Goal: Task Accomplishment & Management: Manage account settings

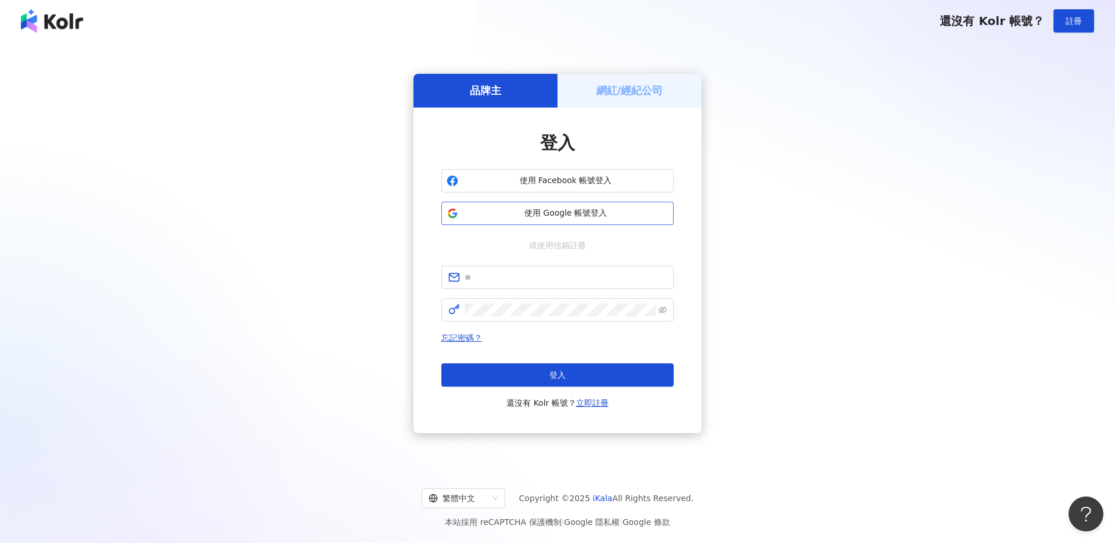
click at [665, 215] on span "使用 Google 帳號登入" at bounding box center [566, 213] width 206 height 12
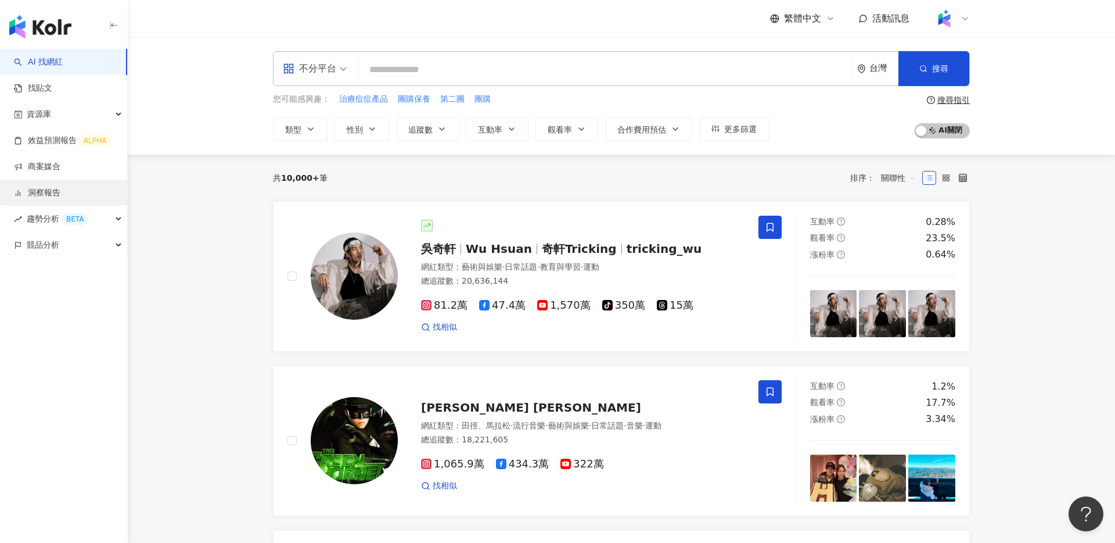
click at [60, 191] on link "洞察報告" at bounding box center [37, 193] width 46 height 12
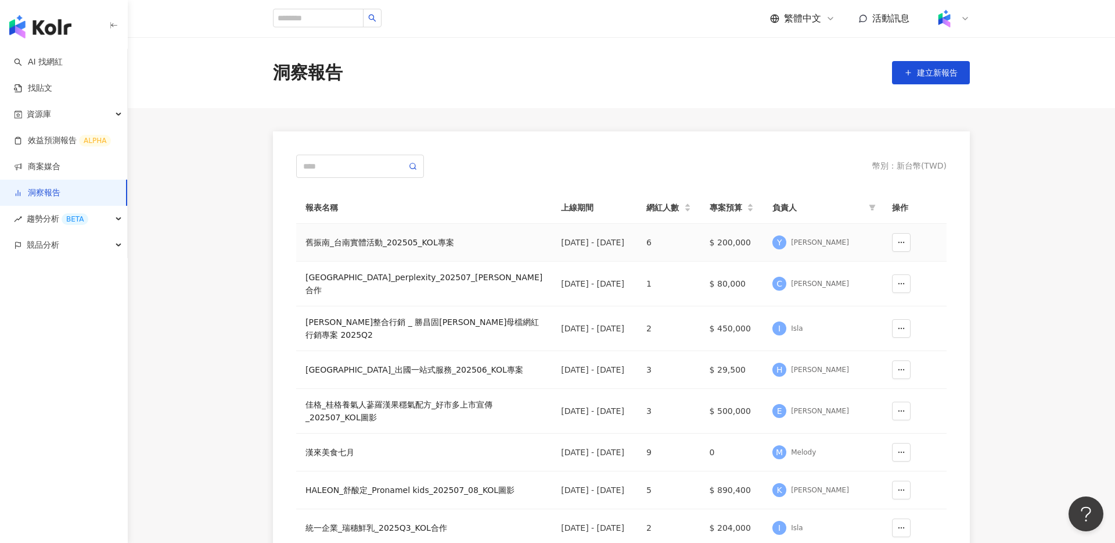
click at [360, 236] on div "舊振南_台南實體活動_202505_KOL專案" at bounding box center [424, 242] width 237 height 13
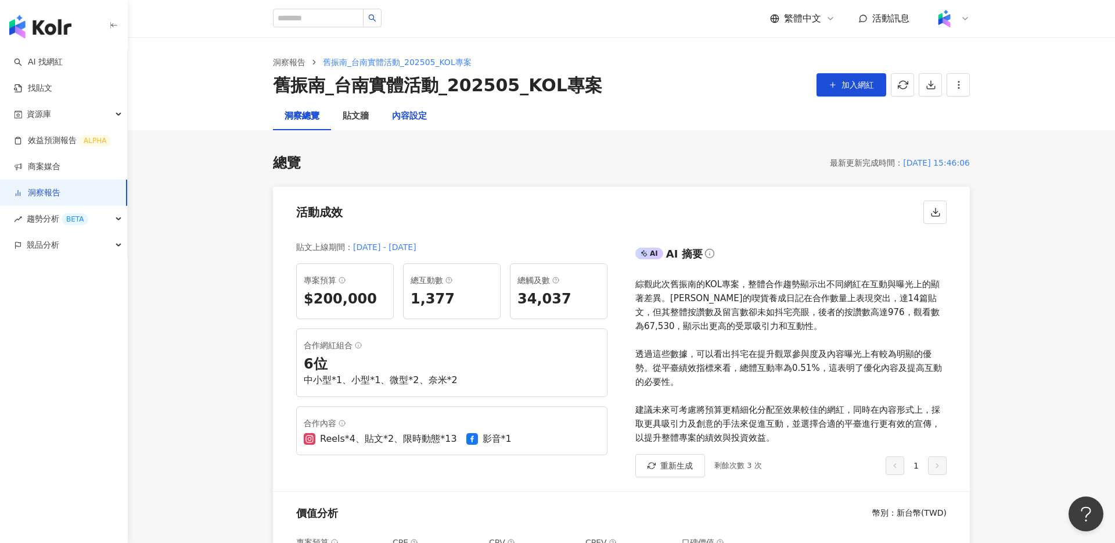
click at [413, 111] on div "內容設定" at bounding box center [409, 116] width 35 height 14
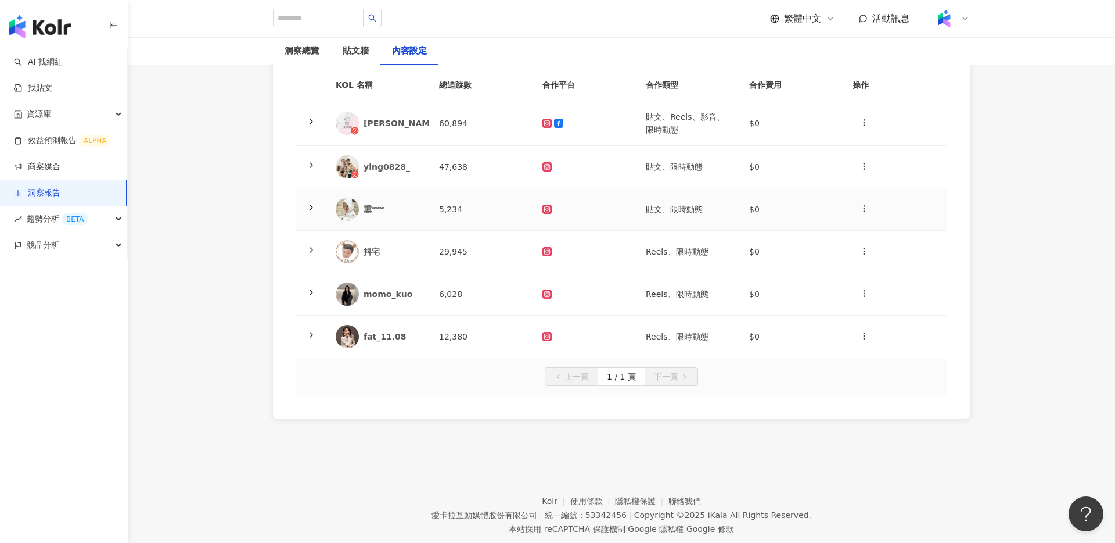
scroll to position [153, 0]
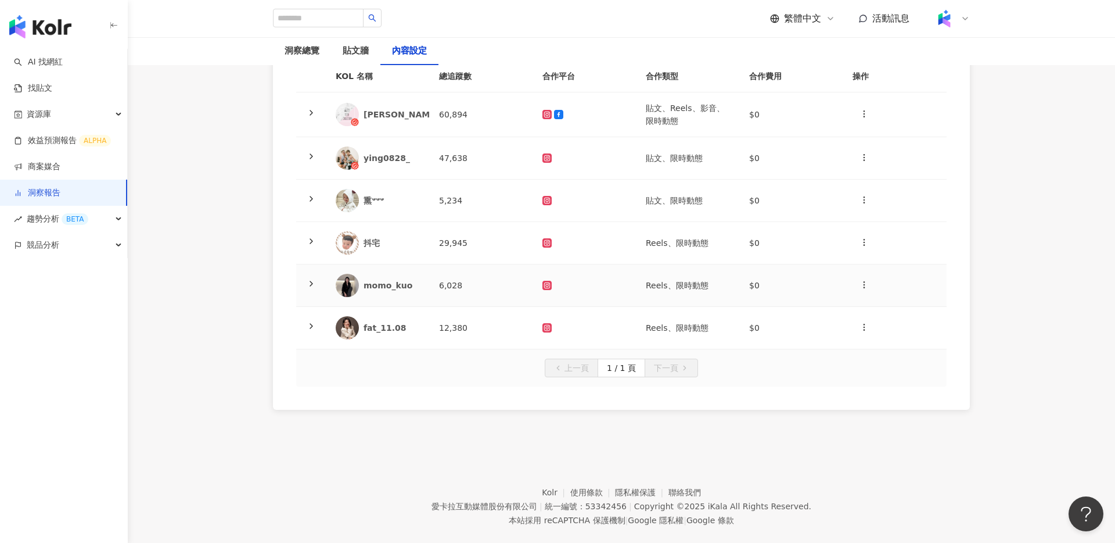
click at [314, 281] on icon at bounding box center [311, 283] width 9 height 9
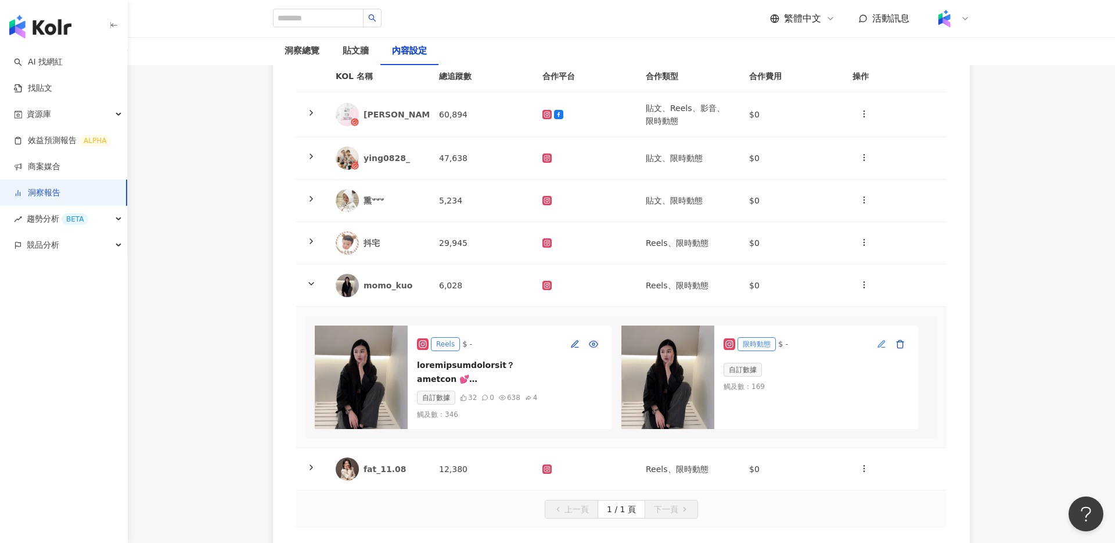
click at [881, 342] on icon "button" at bounding box center [881, 343] width 6 height 6
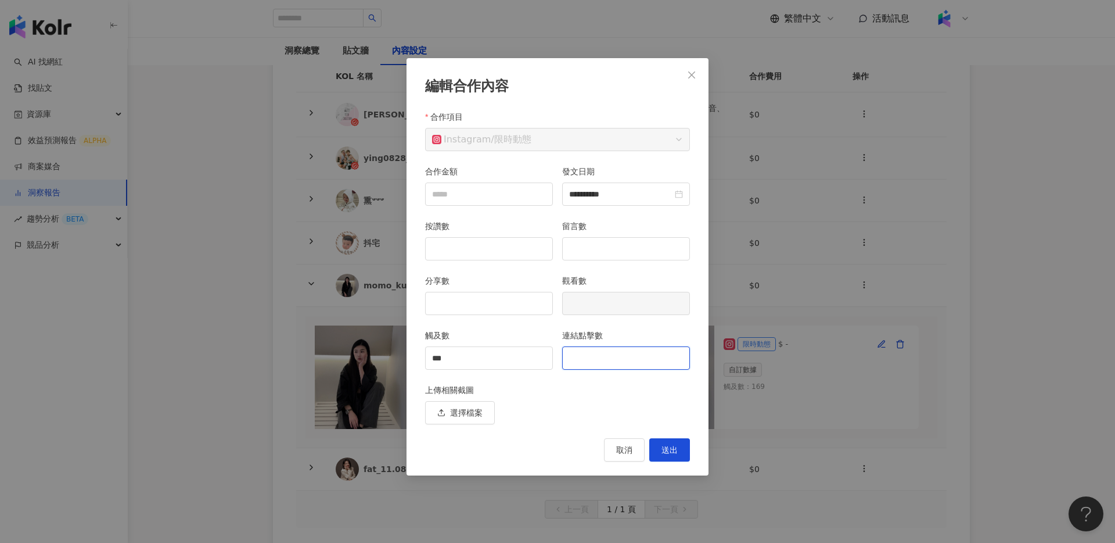
click at [611, 358] on input "連結點擊數" at bounding box center [626, 358] width 127 height 22
type input "*"
click at [662, 441] on button "送出" at bounding box center [669, 449] width 41 height 23
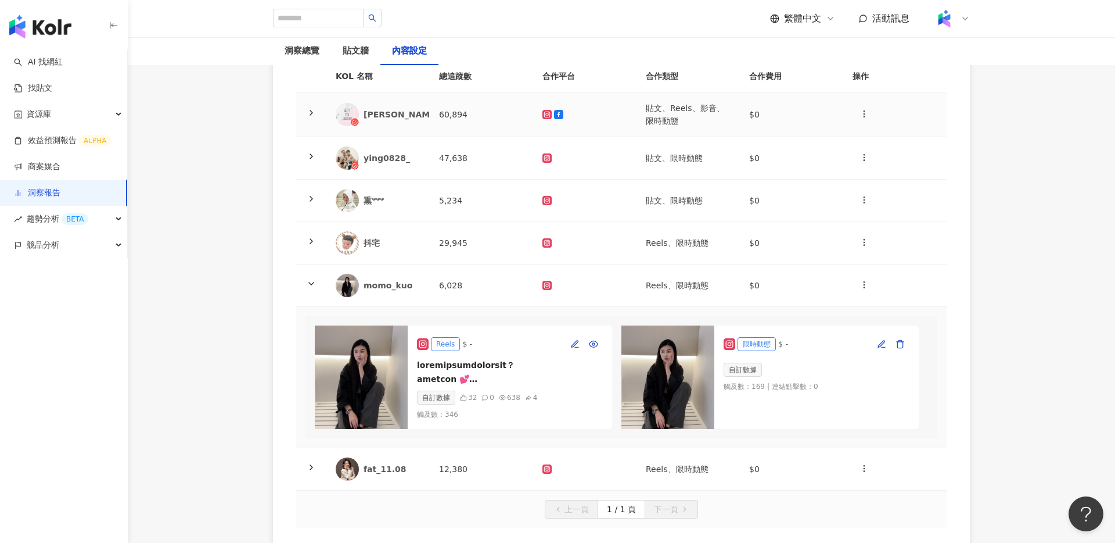
click at [313, 113] on icon at bounding box center [311, 112] width 9 height 9
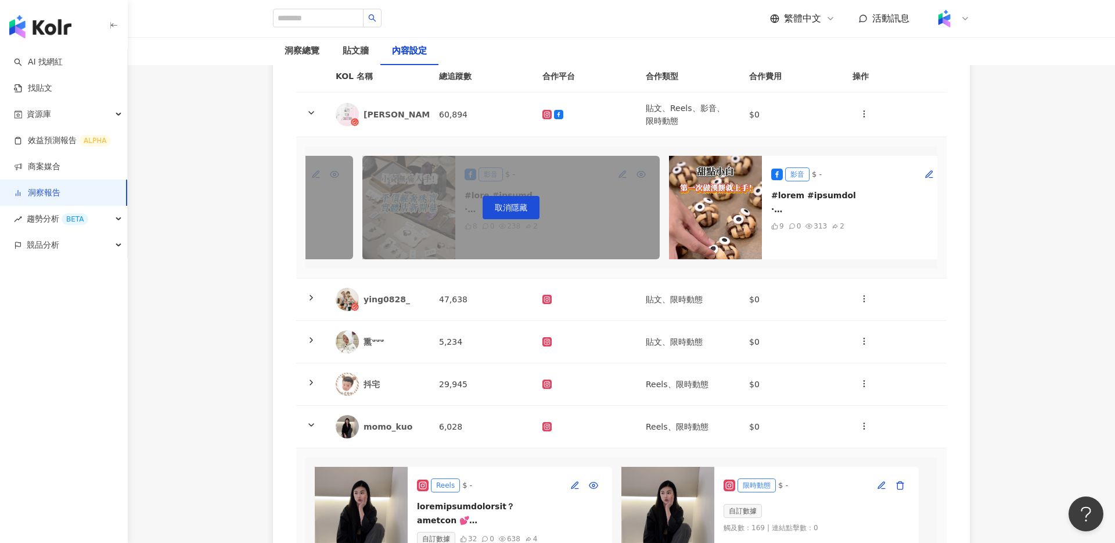
scroll to position [0, 1853]
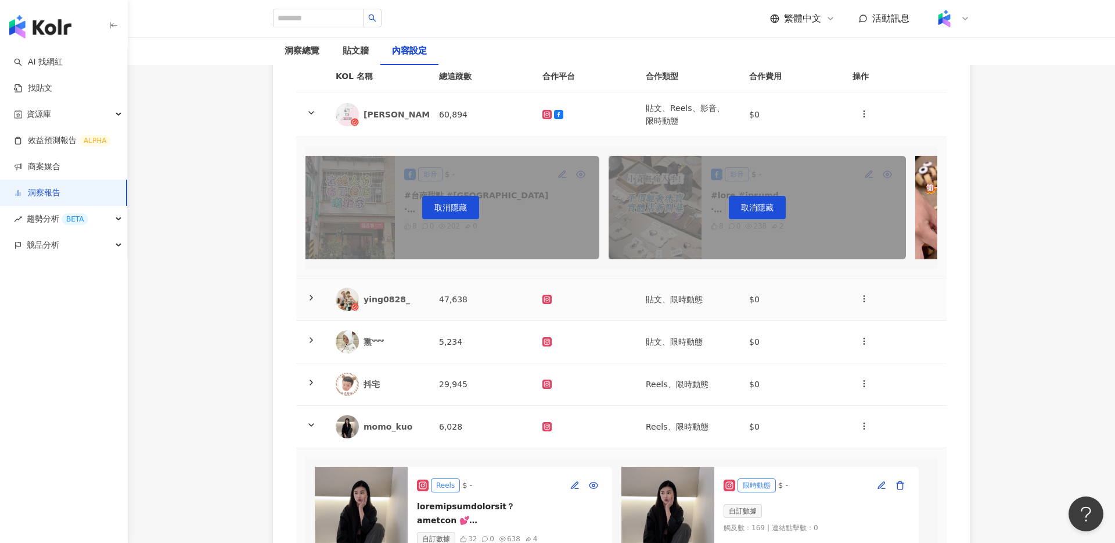
click at [315, 300] on icon at bounding box center [311, 297] width 9 height 9
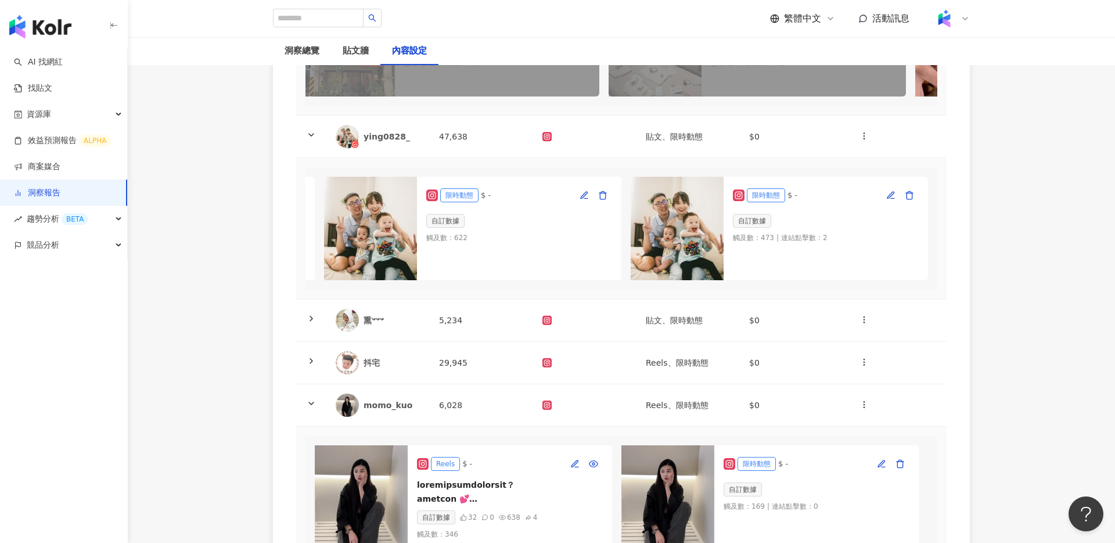
scroll to position [353, 0]
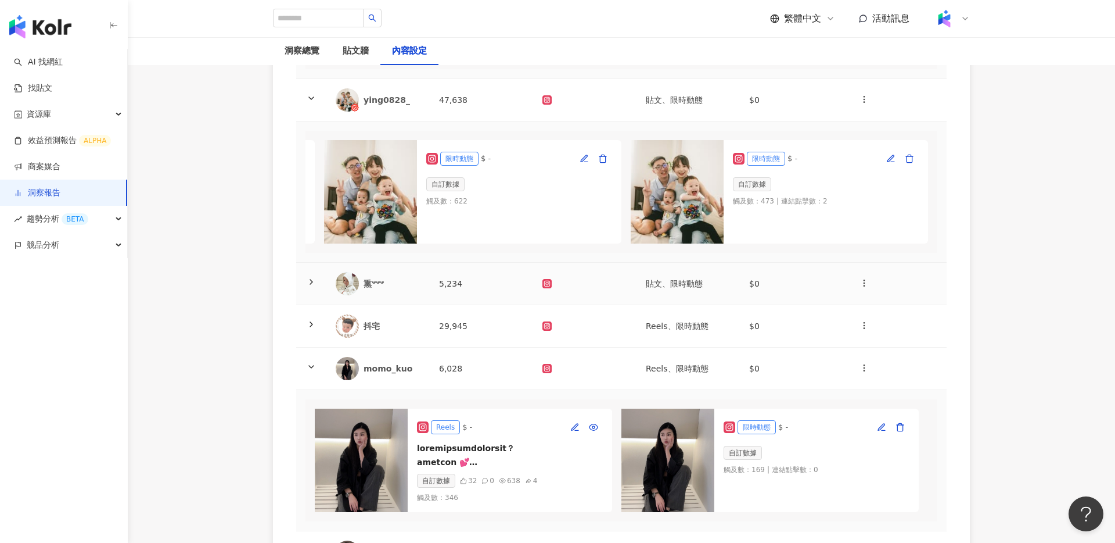
click at [310, 280] on icon at bounding box center [311, 281] width 9 height 9
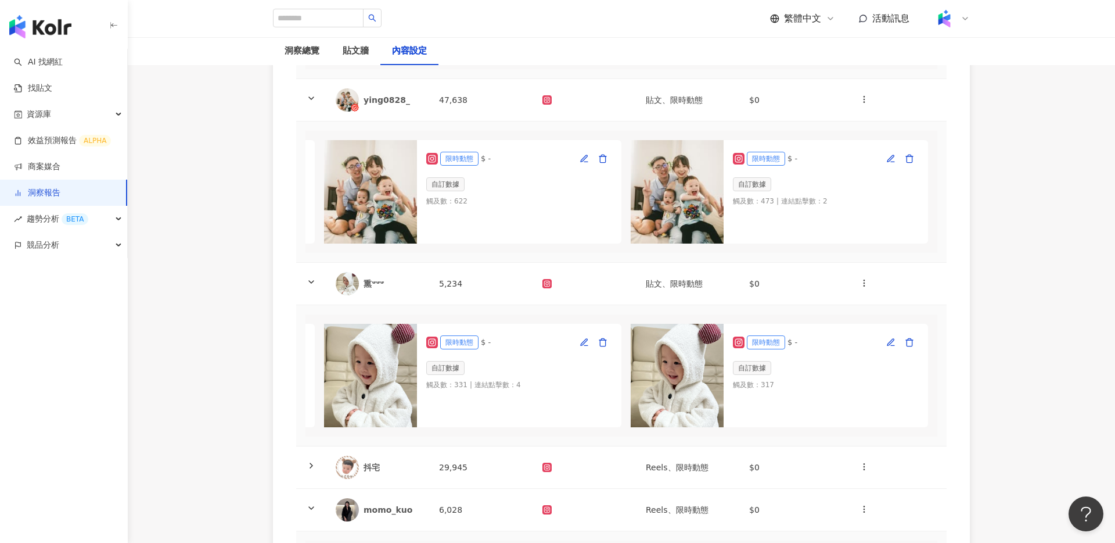
scroll to position [508, 0]
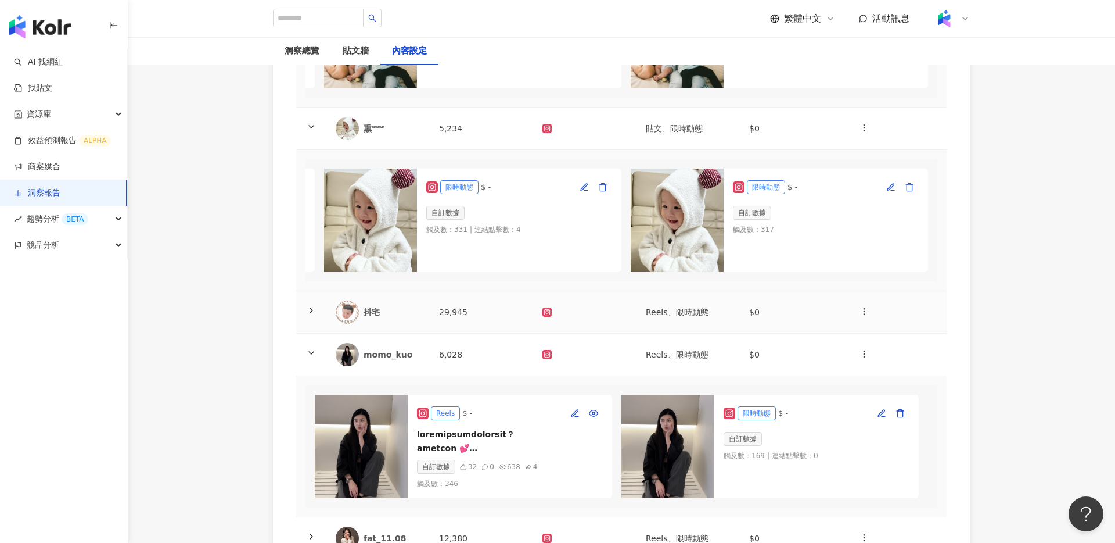
click at [309, 311] on icon at bounding box center [311, 310] width 9 height 9
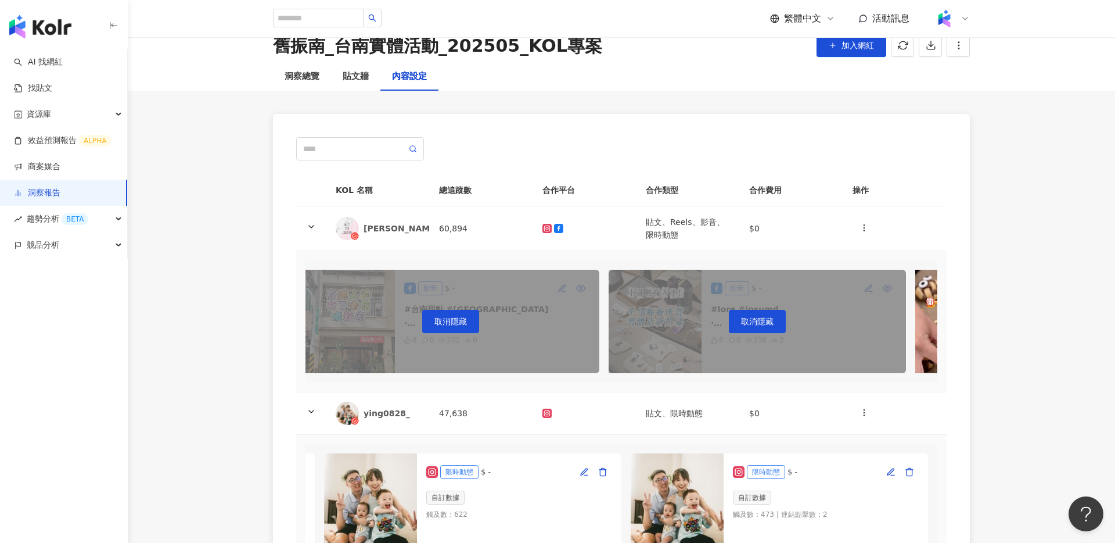
scroll to position [0, 0]
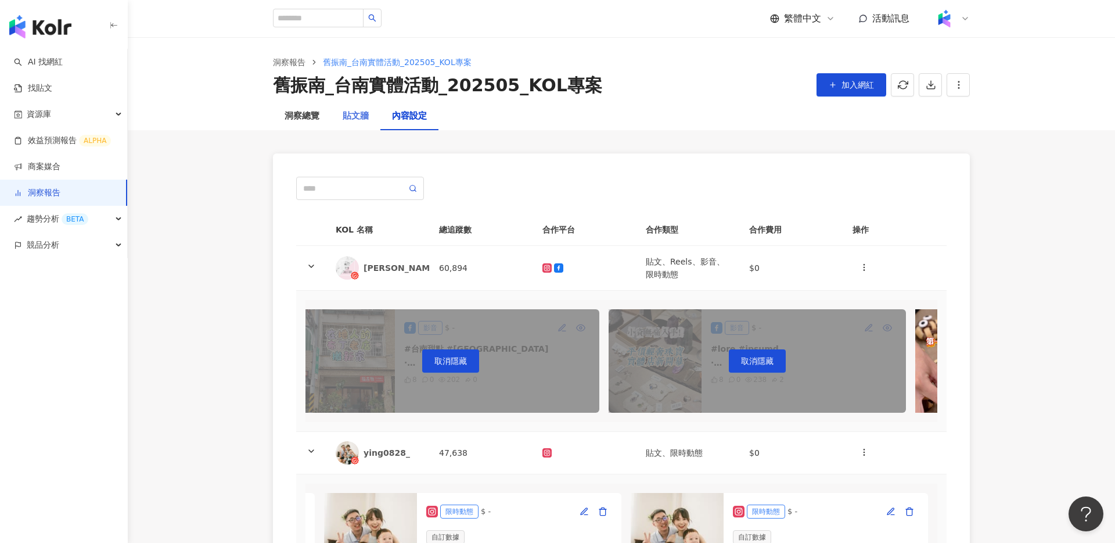
click at [332, 118] on div "貼文牆" at bounding box center [355, 116] width 49 height 28
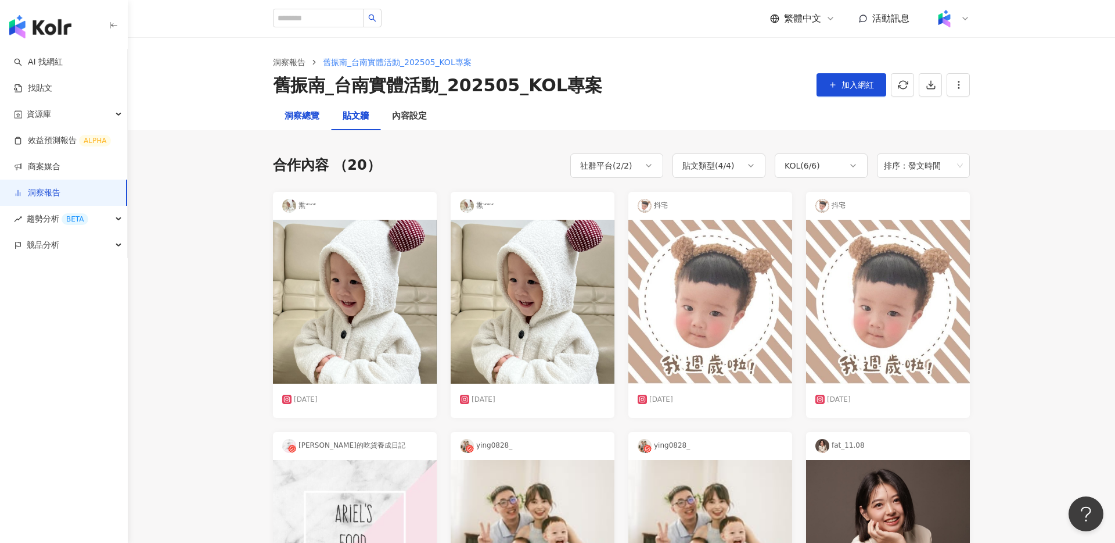
click at [304, 120] on div "洞察總覽" at bounding box center [302, 116] width 35 height 14
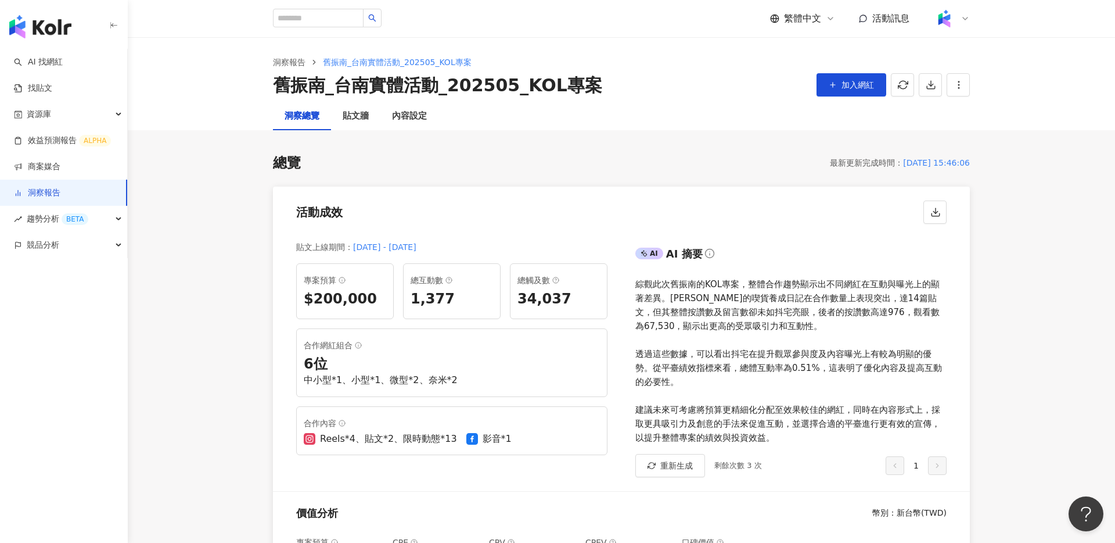
scroll to position [1, 0]
click at [417, 110] on div "內容設定" at bounding box center [409, 115] width 35 height 14
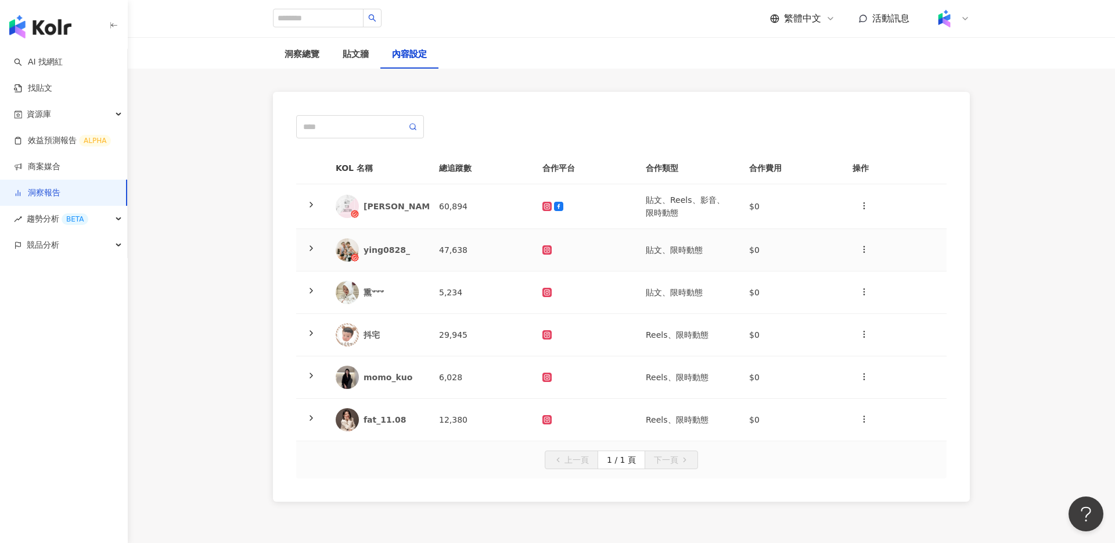
scroll to position [63, 0]
click at [311, 417] on icon at bounding box center [311, 415] width 9 height 9
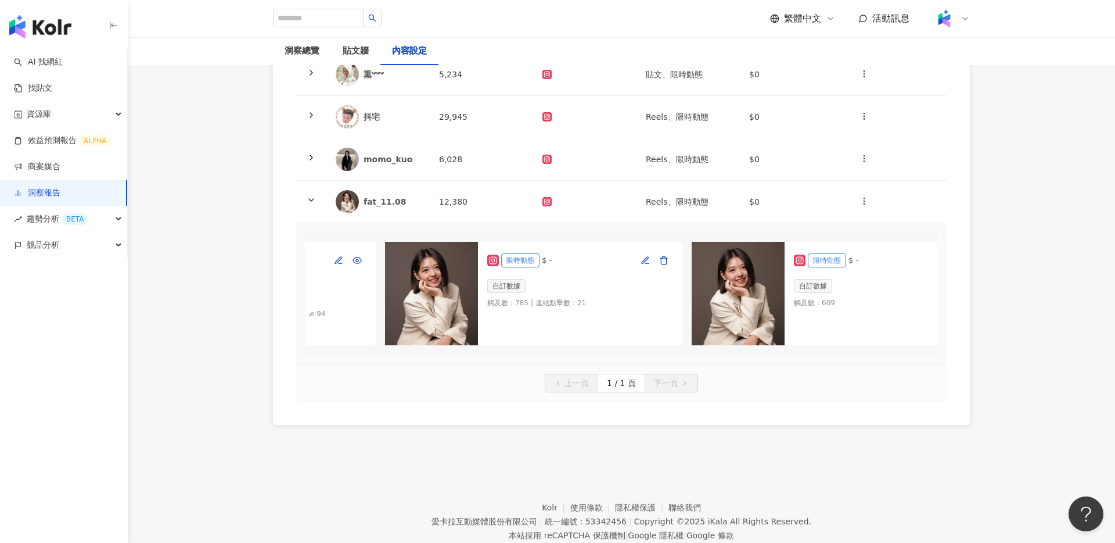
scroll to position [0, 0]
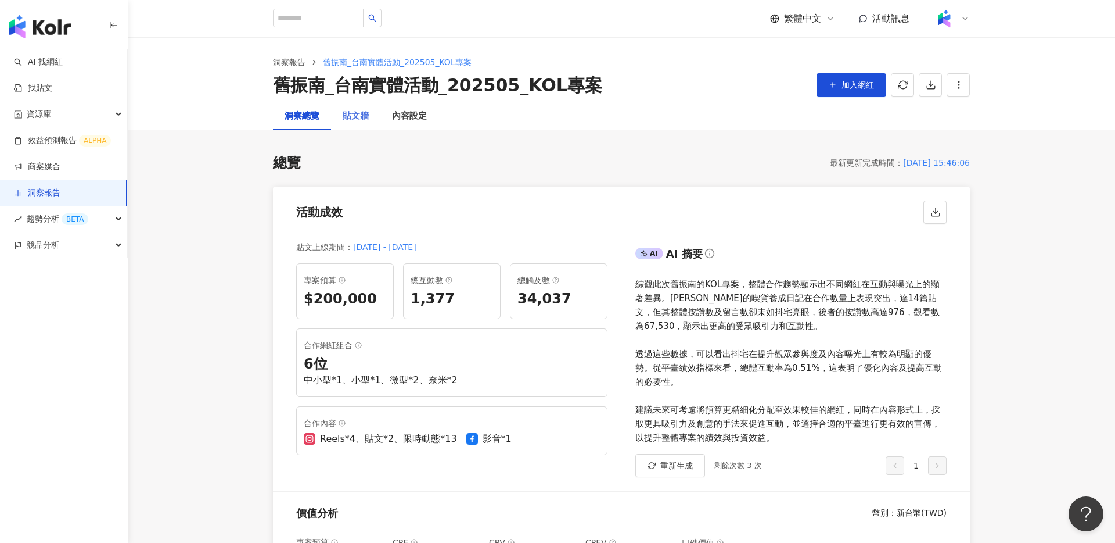
click at [366, 107] on div "貼文牆" at bounding box center [355, 116] width 49 height 28
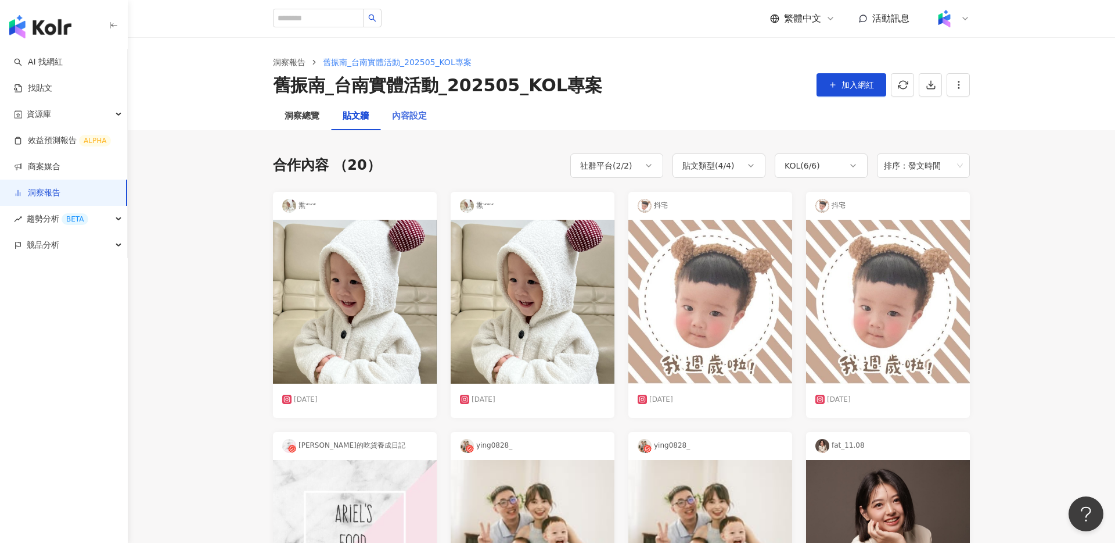
click at [409, 106] on div "內容設定" at bounding box center [409, 116] width 58 height 28
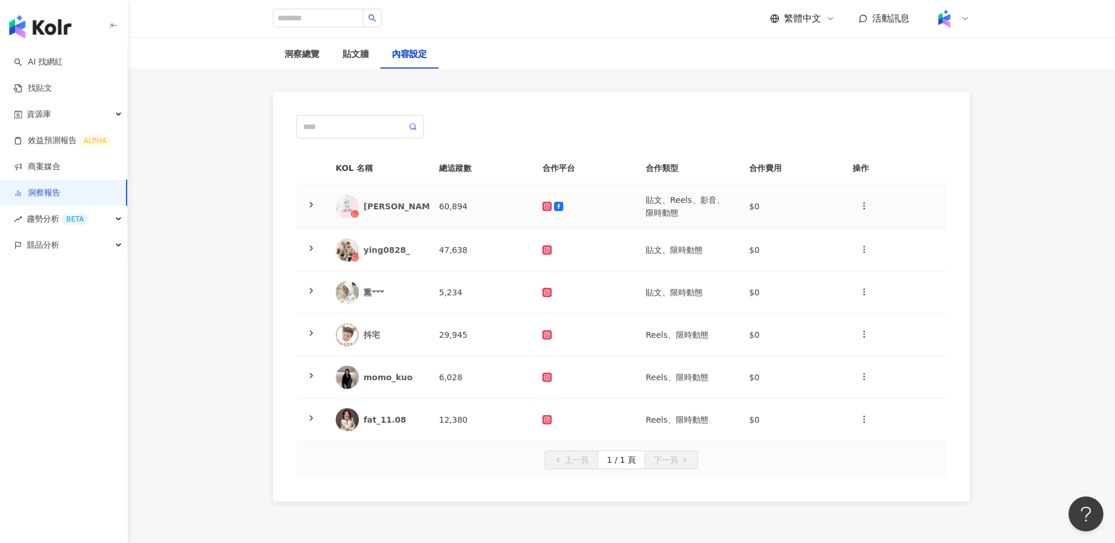
scroll to position [91, 0]
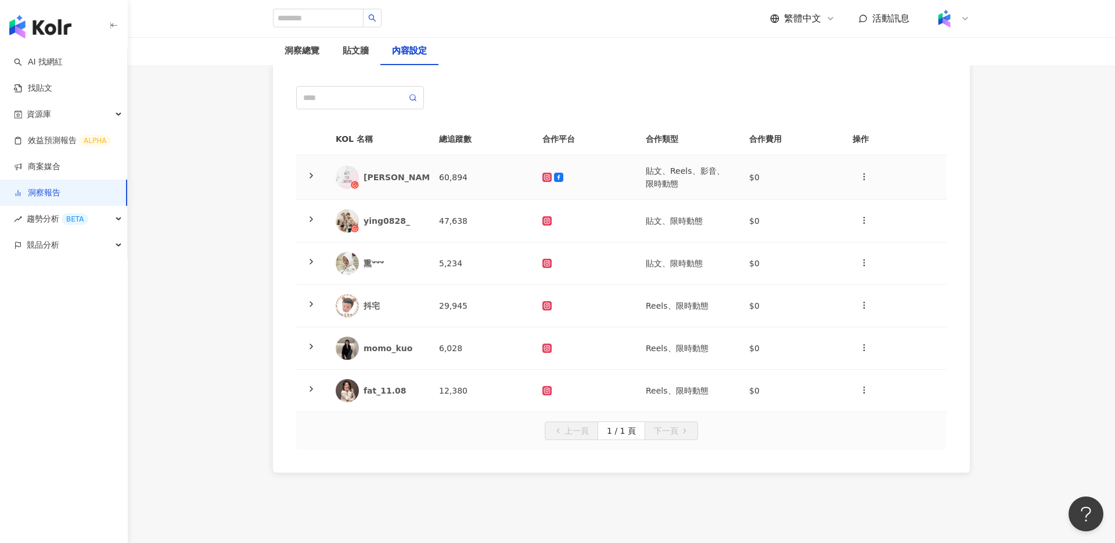
click at [312, 176] on icon at bounding box center [311, 175] width 9 height 9
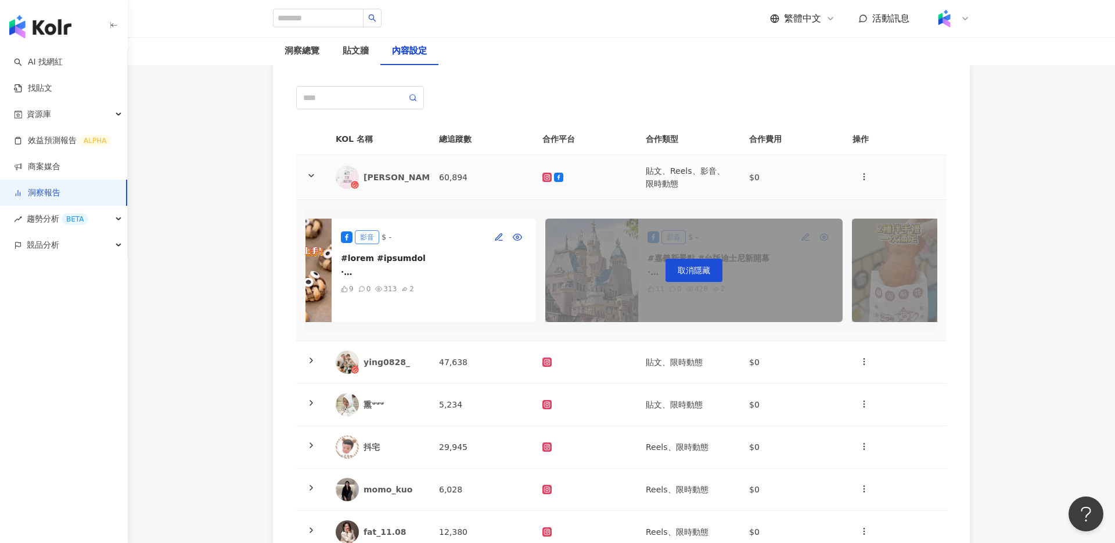
scroll to position [0, 2378]
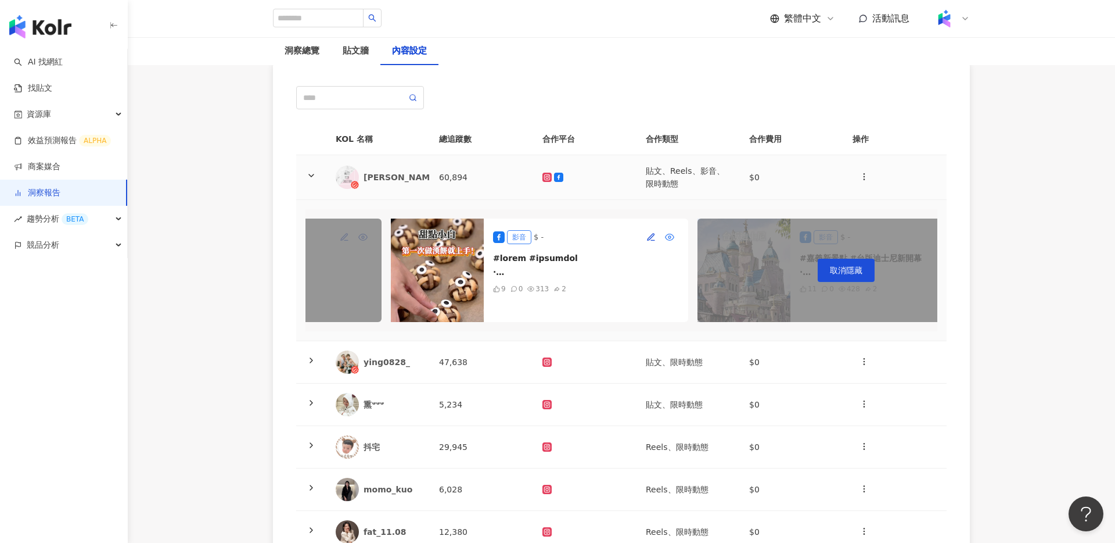
click at [673, 235] on icon "button" at bounding box center [670, 237] width 9 height 6
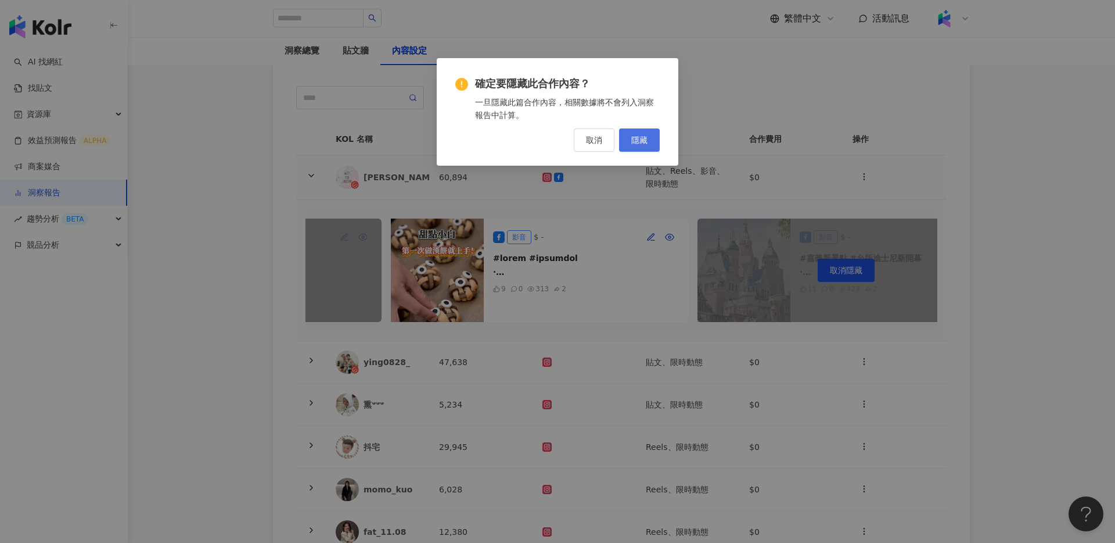
click at [642, 130] on button "隱藏" at bounding box center [639, 139] width 41 height 23
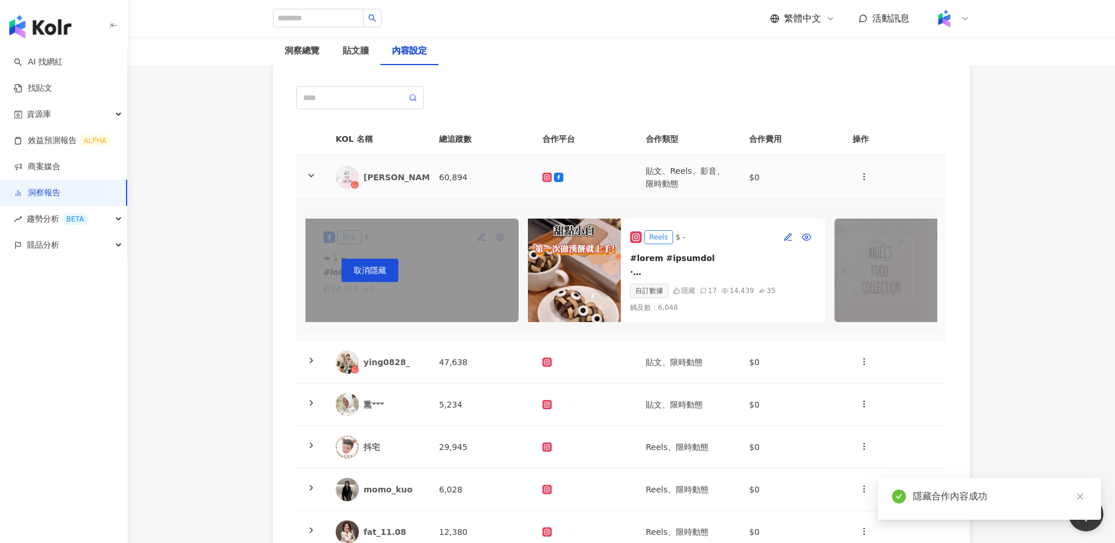
scroll to position [0, 0]
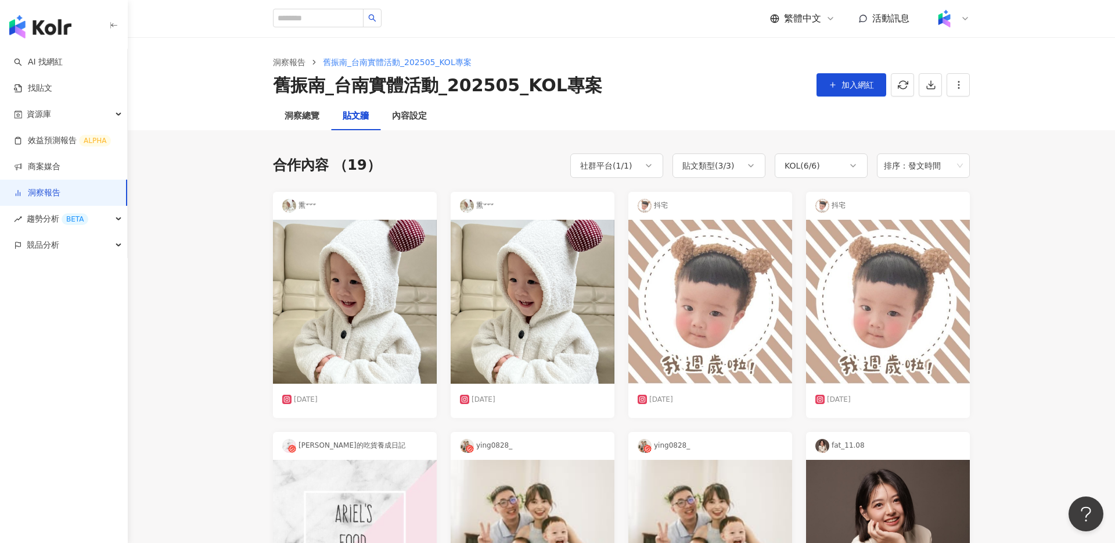
drag, startPoint x: 639, startPoint y: 45, endPoint x: 447, endPoint y: 4, distance: 196.6
click at [631, 44] on div "洞察報告 舊振南_台南實體活動_202505_KOL專案 舊振南_台南實體活動_202505_KOL專案 加入網紅" at bounding box center [621, 69] width 987 height 65
click at [310, 121] on div "洞察總覽" at bounding box center [302, 116] width 35 height 14
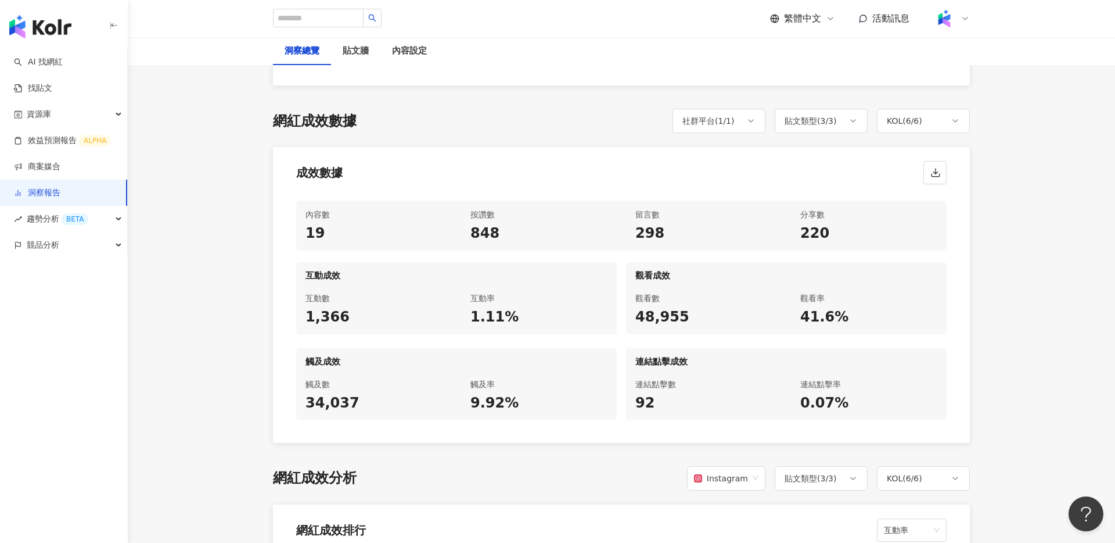
scroll to position [557, 0]
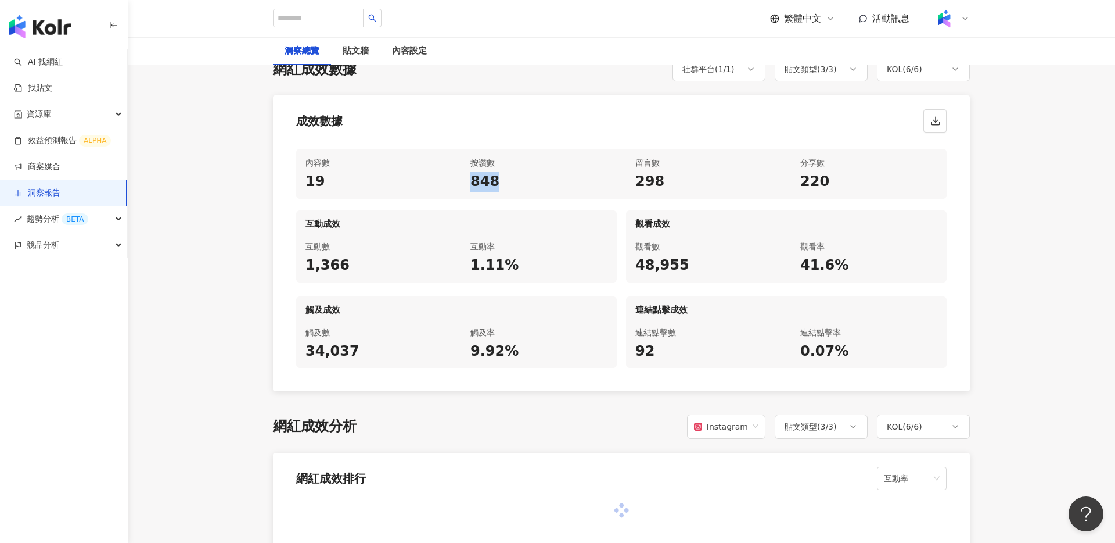
drag, startPoint x: 465, startPoint y: 177, endPoint x: 555, endPoint y: 180, distance: 90.7
click at [555, 180] on div "按讚數 848" at bounding box center [539, 174] width 156 height 50
click at [655, 183] on div "298" at bounding box center [703, 182] width 137 height 20
drag, startPoint x: 287, startPoint y: 262, endPoint x: 386, endPoint y: 271, distance: 99.2
click at [386, 271] on div "內容數 19 按讚數 848 留言數 298 分享數 220 互動成效 互動數 1,366 互動率 1.11% 觀看成效 觀看數 48,955 觀看率 41.…" at bounding box center [621, 265] width 697 height 252
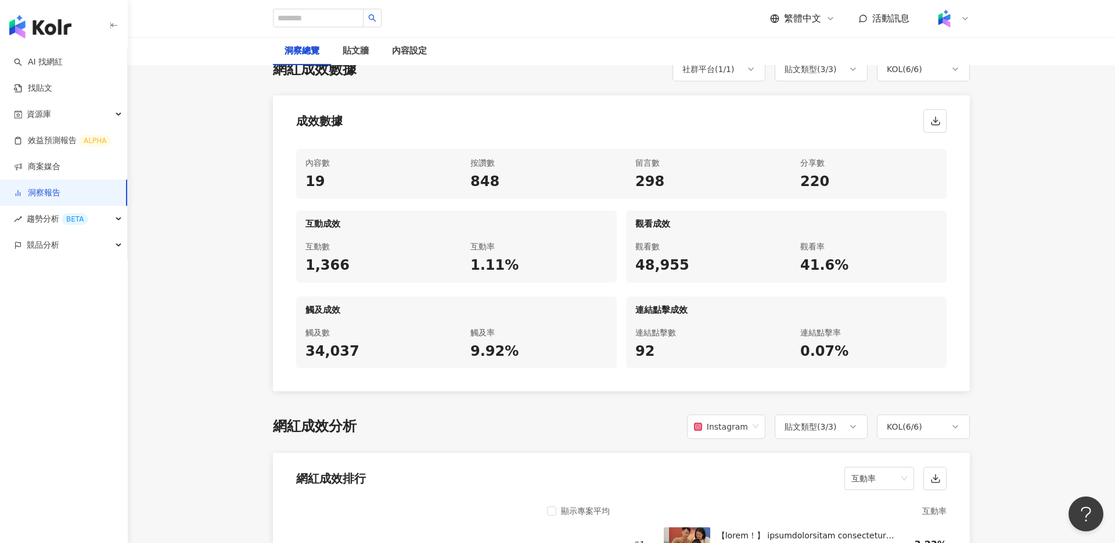
drag, startPoint x: 431, startPoint y: 158, endPoint x: 299, endPoint y: 45, distance: 173.9
click at [431, 158] on div "內容數" at bounding box center [374, 163] width 137 height 14
